Goal: Entertainment & Leisure: Consume media (video, audio)

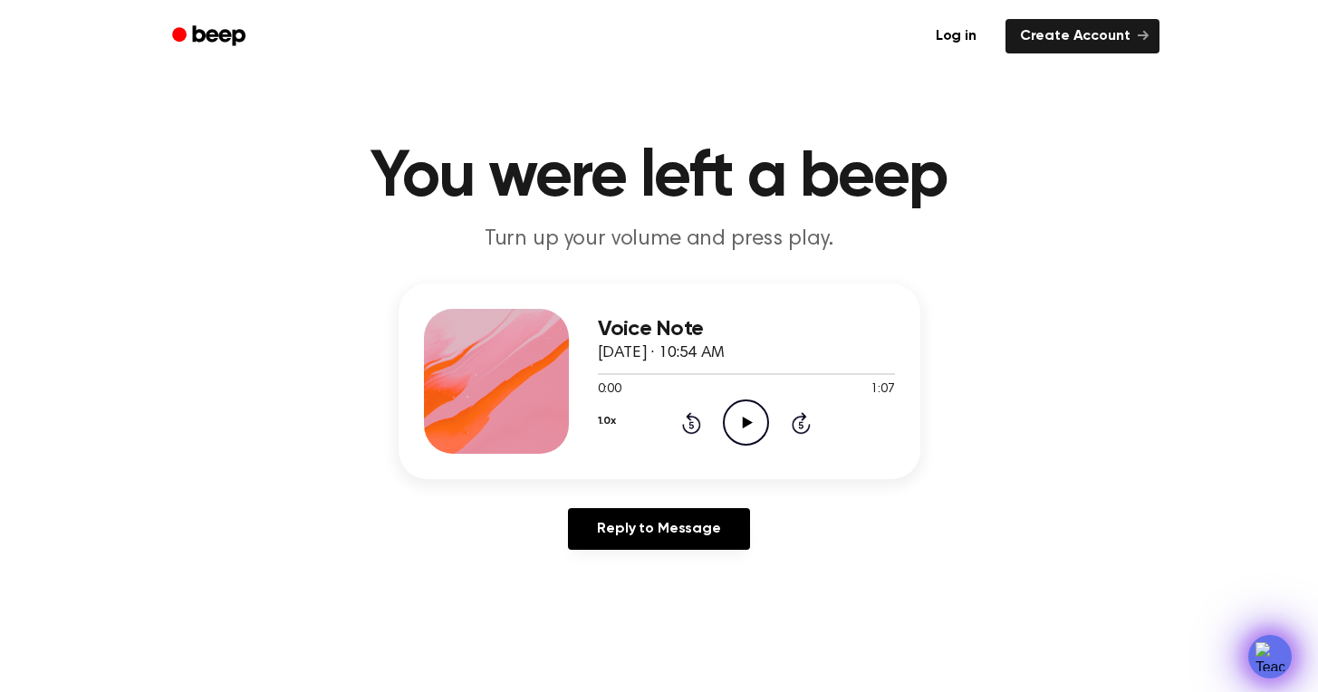
click at [749, 419] on icon "Play Audio" at bounding box center [746, 422] width 46 height 46
click at [613, 376] on div at bounding box center [746, 373] width 297 height 14
click at [594, 378] on div "Voice Note [DATE] · 10:54 AM 0:04 1:07 Your browser does not support the [objec…" at bounding box center [660, 382] width 522 height 196
click at [598, 373] on div at bounding box center [611, 374] width 26 height 2
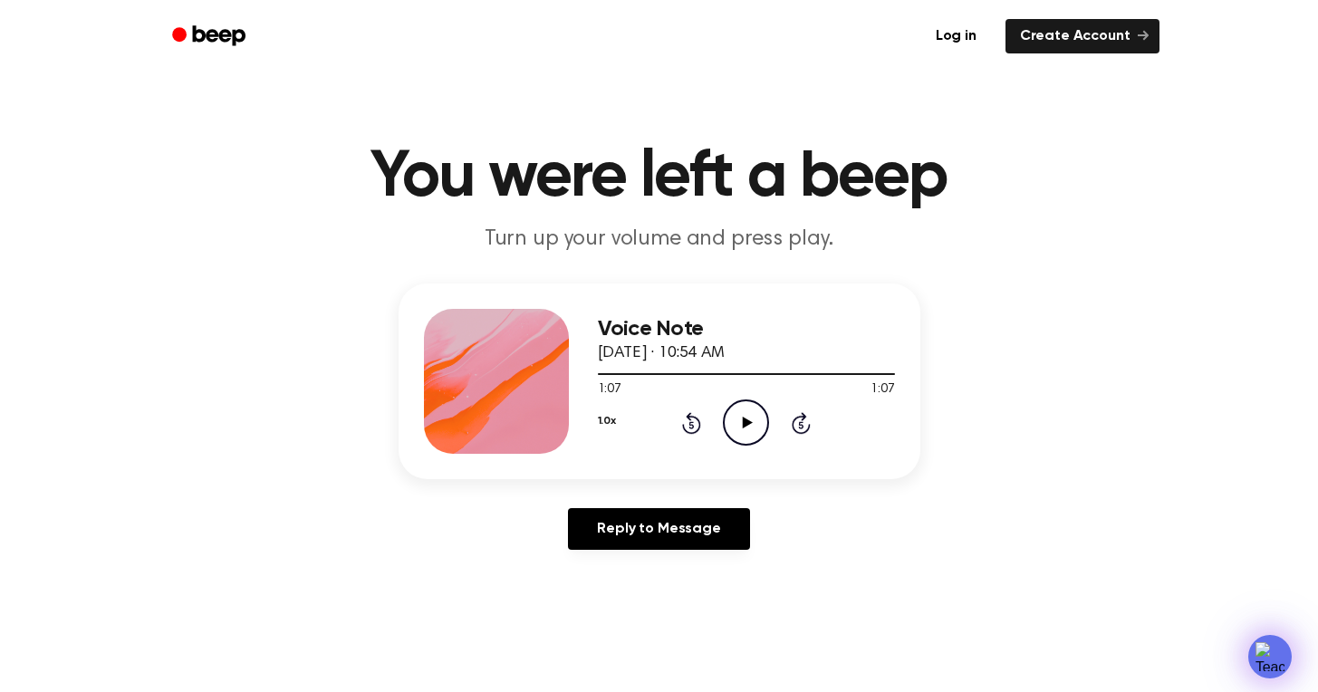
click at [740, 424] on icon "Play Audio" at bounding box center [746, 422] width 46 height 46
click at [740, 424] on icon "Pause Audio" at bounding box center [746, 422] width 46 height 46
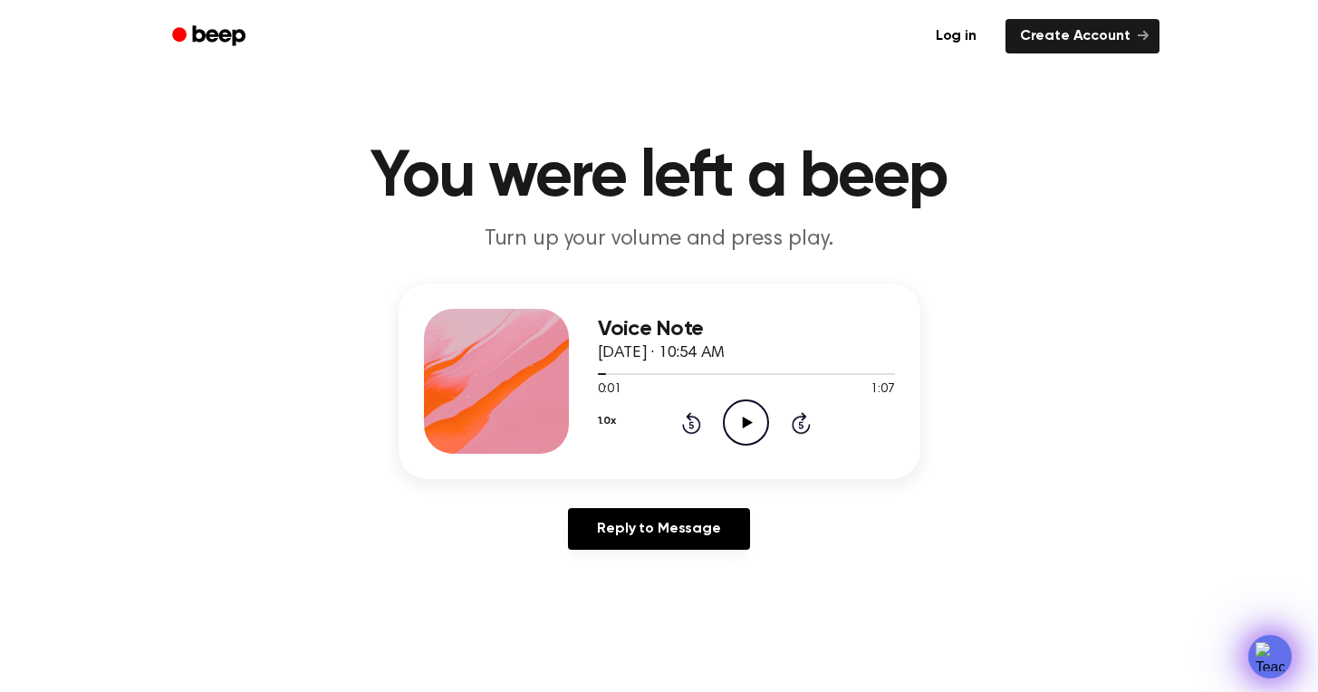
click at [740, 424] on icon "Play Audio" at bounding box center [746, 422] width 46 height 46
click at [744, 424] on icon at bounding box center [746, 423] width 8 height 12
click at [744, 424] on icon at bounding box center [748, 423] width 10 height 12
click at [744, 424] on icon at bounding box center [746, 423] width 8 height 12
click at [744, 424] on icon at bounding box center [748, 423] width 10 height 12
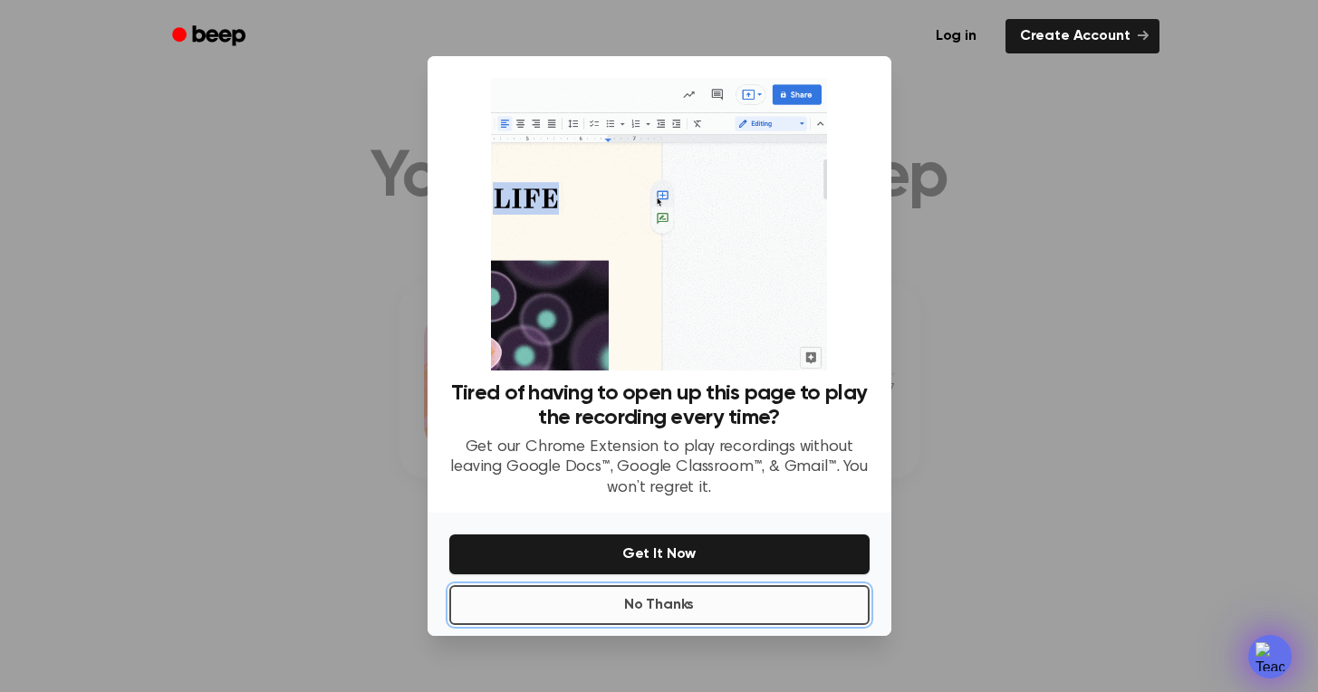
click at [748, 606] on button "No Thanks" at bounding box center [659, 605] width 420 height 40
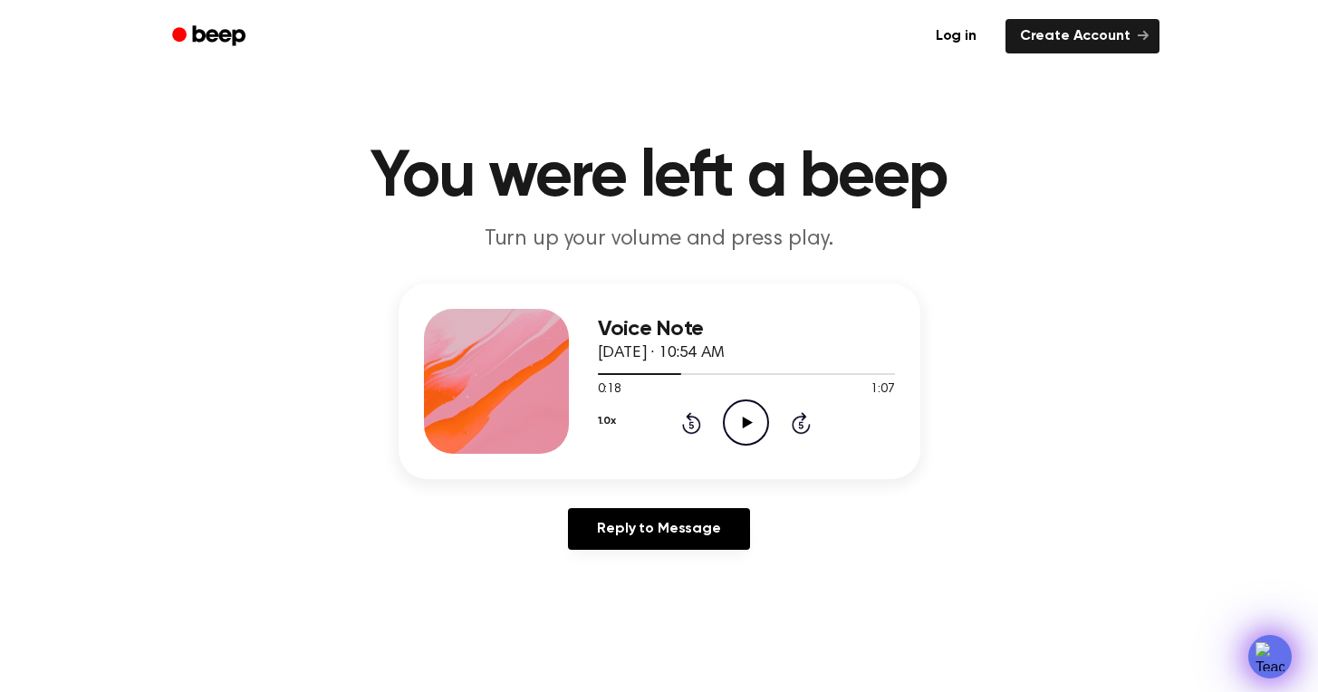
click at [741, 422] on icon "Play Audio" at bounding box center [746, 422] width 46 height 46
click at [741, 411] on icon "Pause Audio" at bounding box center [746, 422] width 46 height 46
click at [741, 411] on icon "Play Audio" at bounding box center [746, 422] width 46 height 46
click at [744, 427] on icon at bounding box center [746, 423] width 8 height 12
click at [744, 428] on icon at bounding box center [748, 423] width 10 height 12
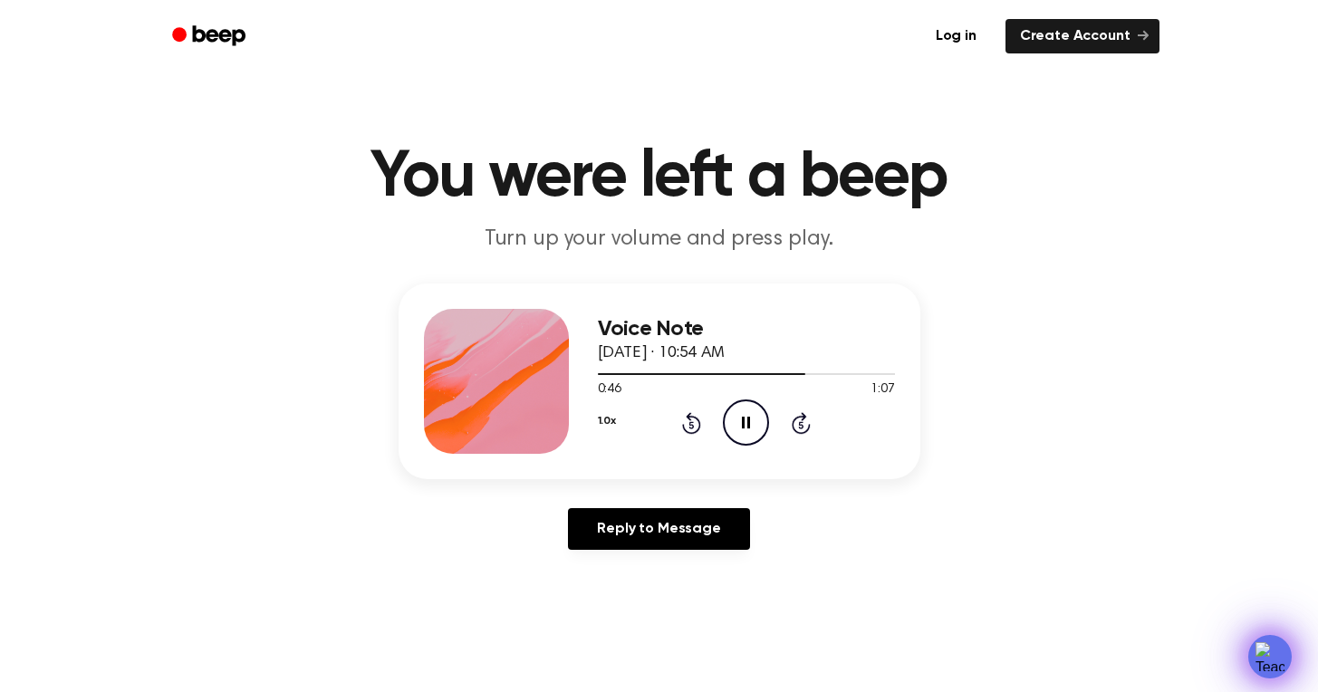
click at [753, 422] on icon "Pause Audio" at bounding box center [746, 422] width 46 height 46
click at [753, 422] on icon "Play Audio" at bounding box center [746, 422] width 46 height 46
drag, startPoint x: 753, startPoint y: 422, endPoint x: 746, endPoint y: 397, distance: 26.1
click at [753, 421] on icon "Pause Audio" at bounding box center [746, 422] width 46 height 46
click at [746, 397] on div "0:59 1:07" at bounding box center [746, 389] width 297 height 19
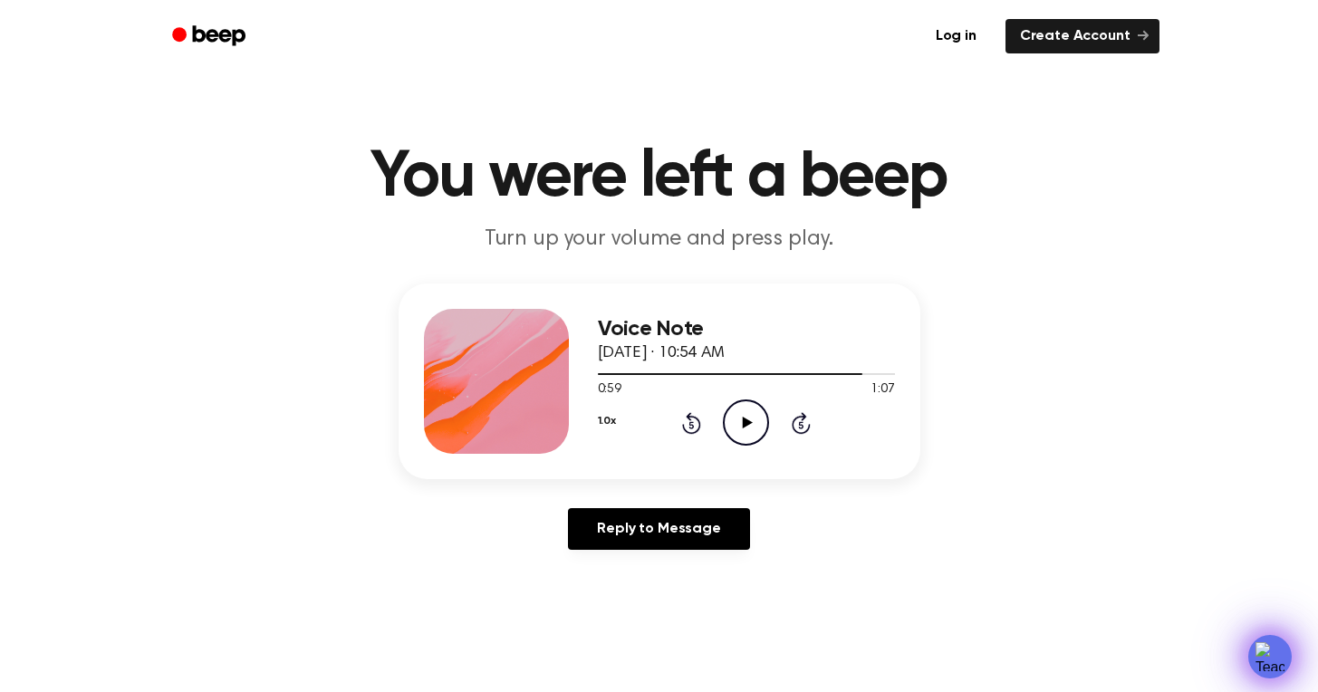
click at [747, 413] on icon "Play Audio" at bounding box center [746, 422] width 46 height 46
